Goal: Task Accomplishment & Management: Manage account settings

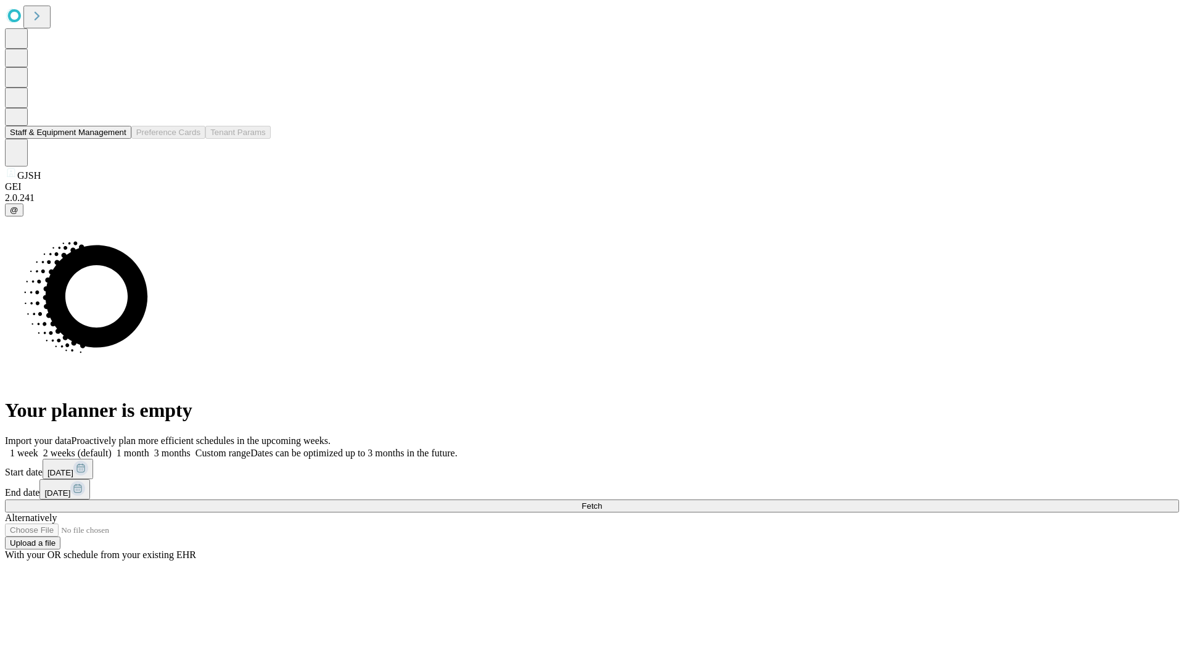
click at [115, 139] on button "Staff & Equipment Management" at bounding box center [68, 132] width 126 height 13
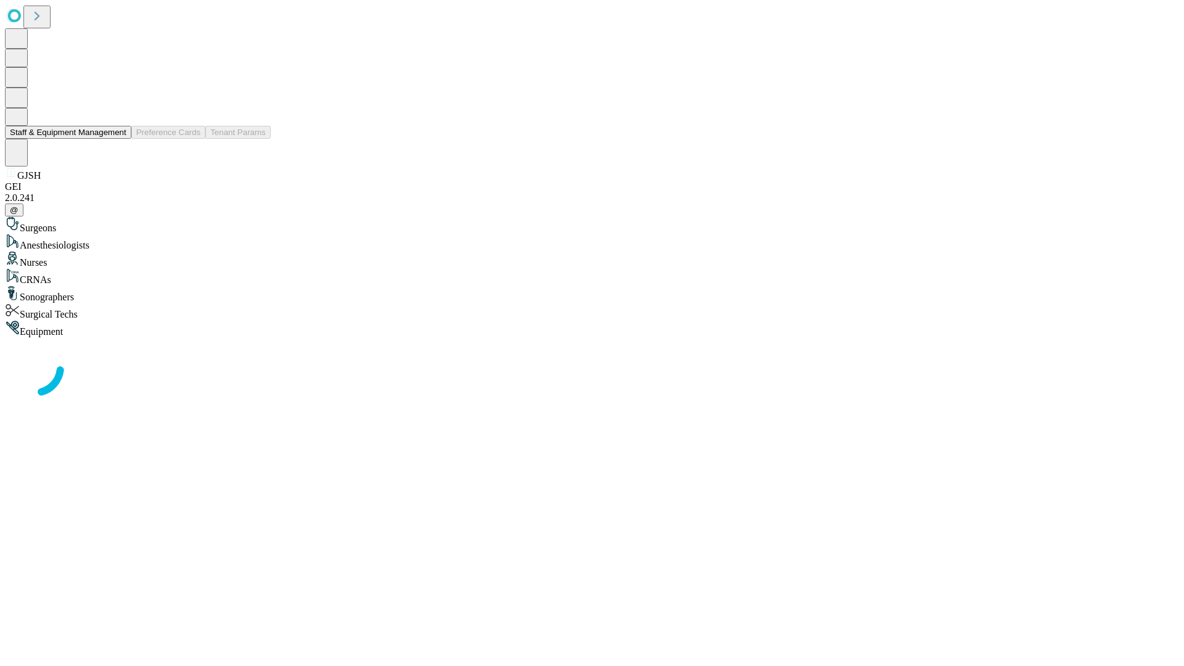
click at [118, 139] on button "Staff & Equipment Management" at bounding box center [68, 132] width 126 height 13
